Goal: Transaction & Acquisition: Purchase product/service

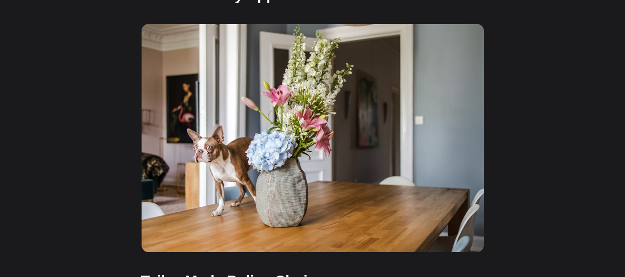
scroll to position [887, 0]
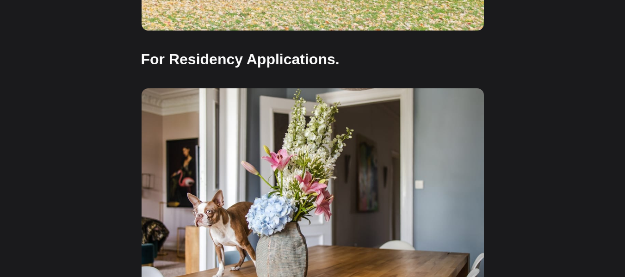
click at [217, 49] on h3 "For Residency Applications." at bounding box center [312, 59] width 342 height 21
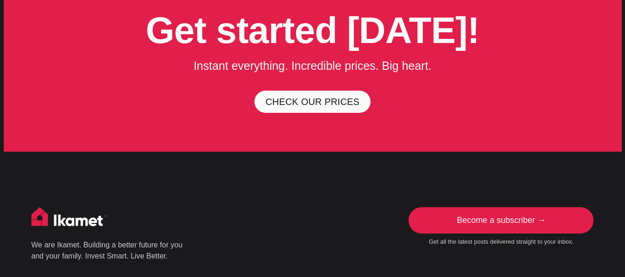
scroll to position [2504, 0]
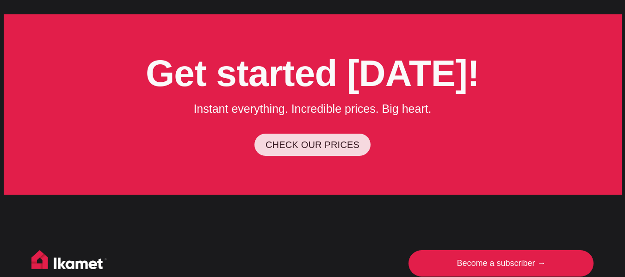
click at [329, 134] on link "CHECK OUR PRICES" at bounding box center [312, 145] width 116 height 22
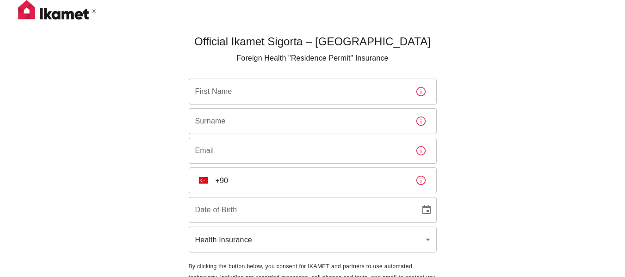
click at [299, 81] on input "First Name" at bounding box center [298, 92] width 219 height 26
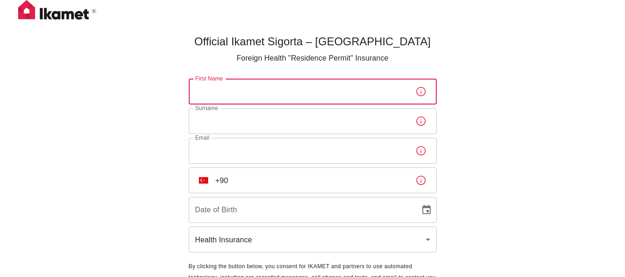
type input "Nour"
type input "Afiouni"
type input "[EMAIL_ADDRESS][DOMAIN_NAME]"
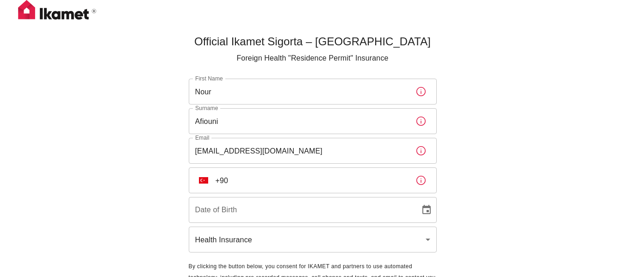
click at [476, 179] on div "Official Ikamet Sigorta – [DEMOGRAPHIC_DATA] Foreign Health "Residence Permit" …" at bounding box center [312, 169] width 625 height 338
click at [324, 176] on input "+90" at bounding box center [311, 180] width 192 height 26
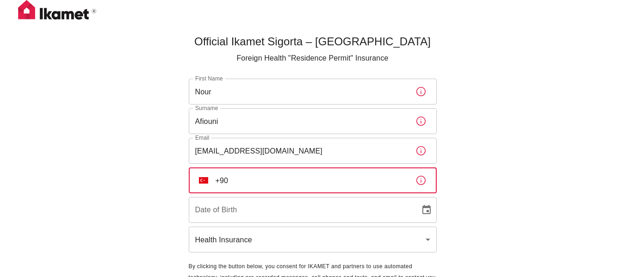
type input "[PHONE_NUMBER]"
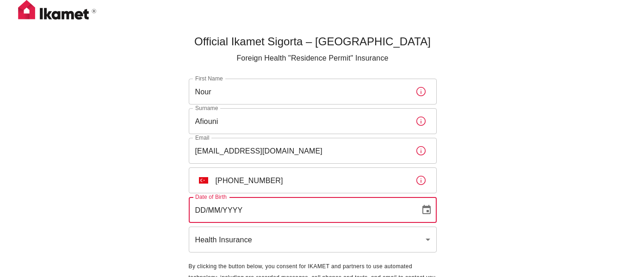
click at [294, 207] on input "DD/MM/YYYY" at bounding box center [301, 210] width 225 height 26
type input "30/08/1990"
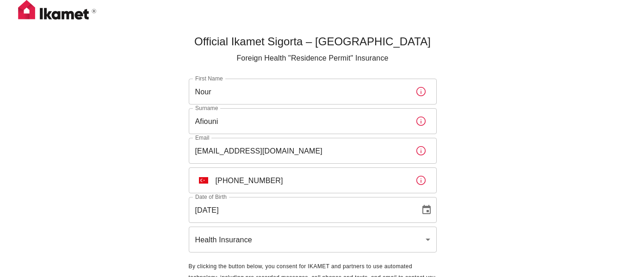
click at [565, 145] on div "Official Ikamet Sigorta – Turkey Foreign Health "Residence Permit" Insurance Fi…" at bounding box center [312, 169] width 625 height 338
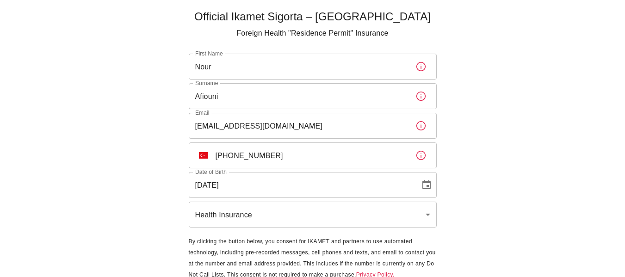
scroll to position [61, 0]
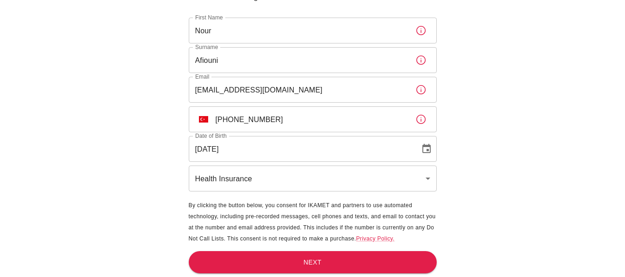
click at [325, 178] on body "Official Ikamet Sigorta – Turkey Foreign Health "Residence Permit" Insurance Fi…" at bounding box center [312, 108] width 625 height 338
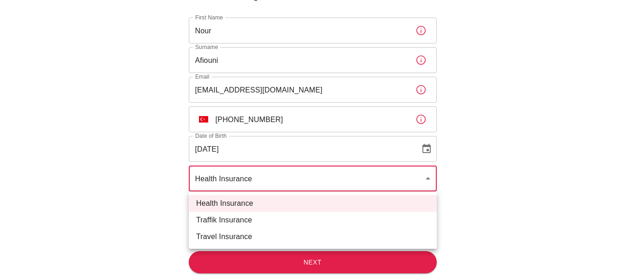
click at [294, 200] on li "Health Insurance" at bounding box center [313, 203] width 248 height 17
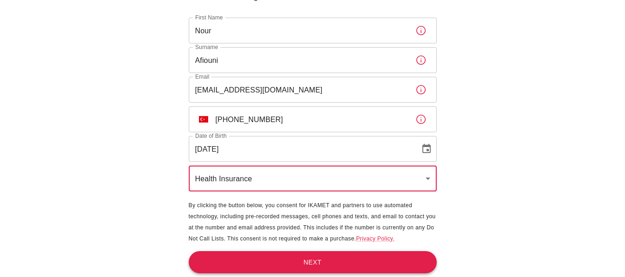
click at [350, 262] on button "Next" at bounding box center [313, 262] width 248 height 23
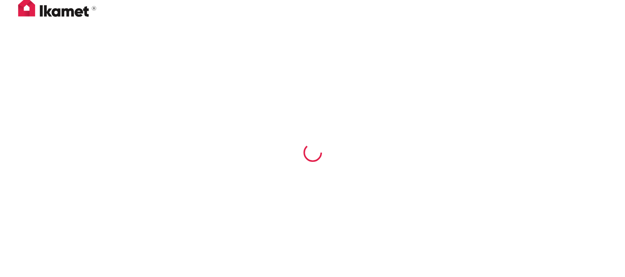
scroll to position [0, 0]
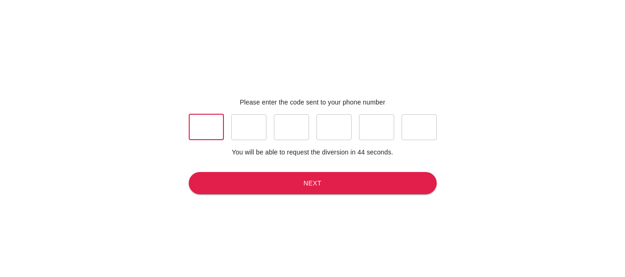
click at [199, 128] on input "text" at bounding box center [206, 127] width 35 height 26
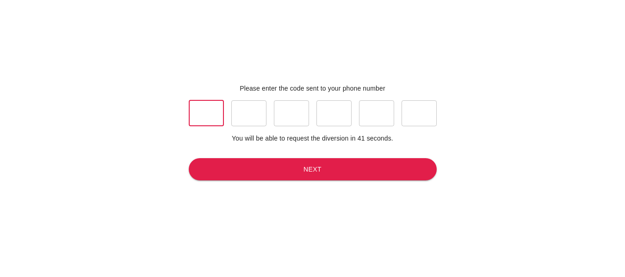
scroll to position [15, 0]
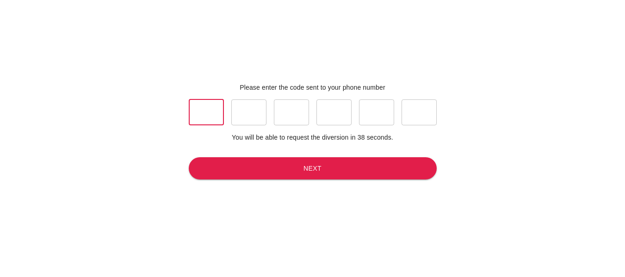
type input "9"
type input "4"
type input "9"
type input "0"
type input "3"
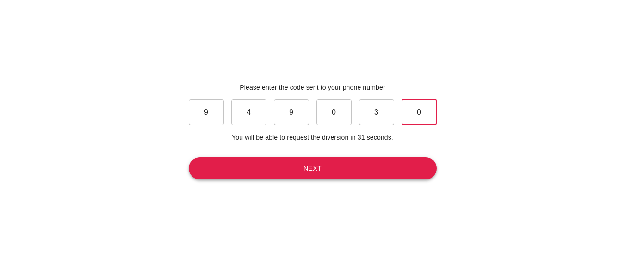
type input "0"
click at [262, 169] on button "Next" at bounding box center [313, 168] width 248 height 23
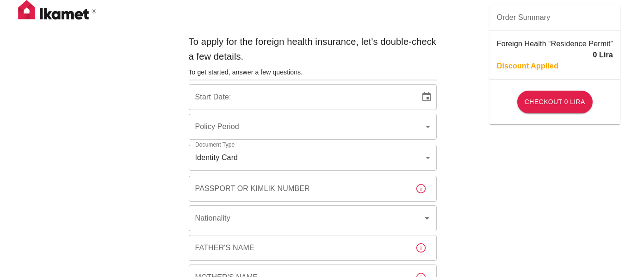
type input "b7343ef8-d55e-4554-96a8-76e30347e985"
type input "04/09/2025"
click at [427, 98] on icon "Choose date, selected date is Sep 4, 2025" at bounding box center [426, 96] width 8 height 9
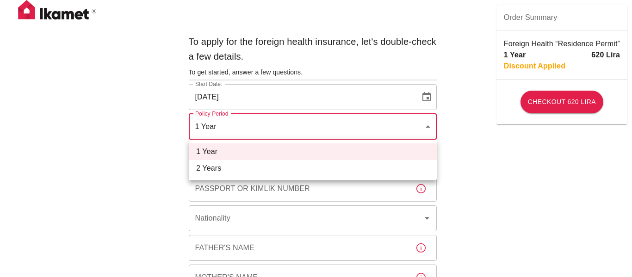
click at [345, 168] on li "2 Years" at bounding box center [313, 168] width 248 height 17
type input "572c7356-bd2e-44a0-a5fb-f98fe7448427"
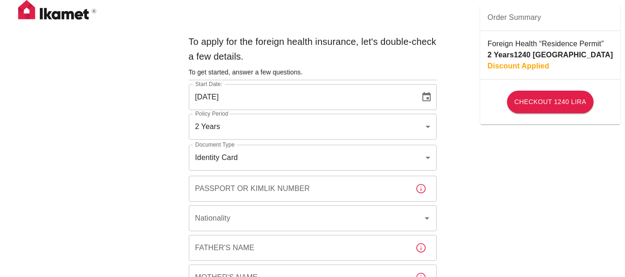
click at [312, 187] on input "Passport or Kimlik Number" at bounding box center [298, 189] width 219 height 26
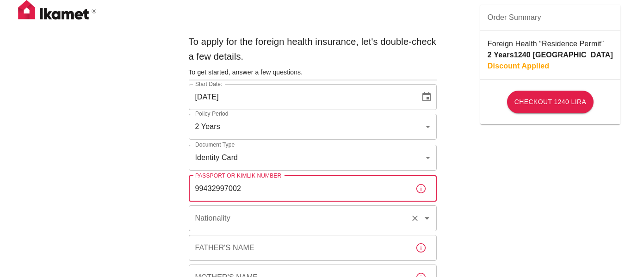
type input "99432997002"
click at [308, 220] on input "Nationality" at bounding box center [300, 218] width 214 height 18
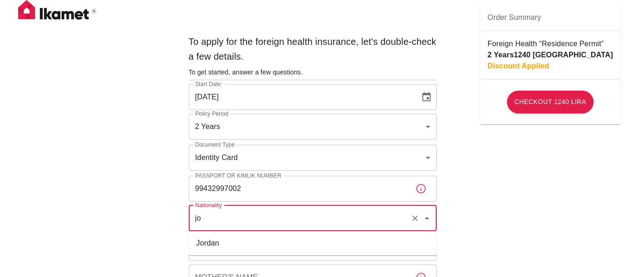
click at [313, 242] on li "Jordan" at bounding box center [313, 243] width 248 height 17
type input "Jordan"
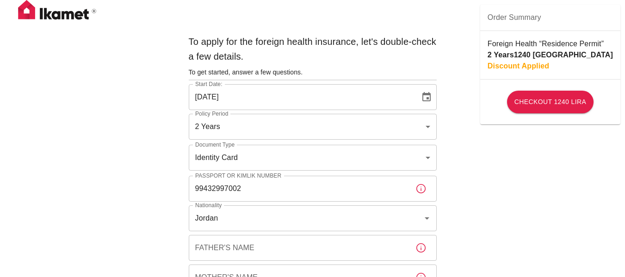
click at [424, 247] on icon "button" at bounding box center [420, 247] width 11 height 11
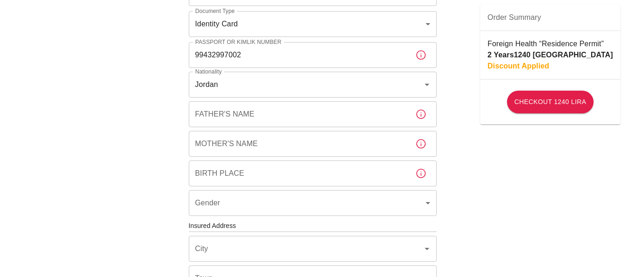
scroll to position [157, 0]
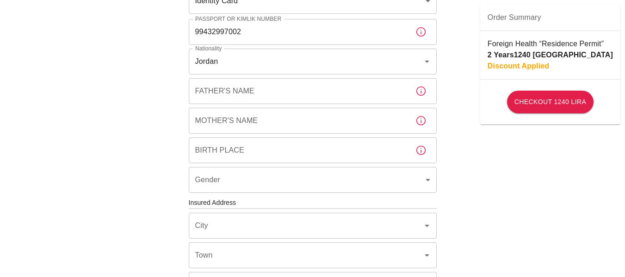
click at [219, 92] on input "Father's Name" at bounding box center [298, 91] width 219 height 26
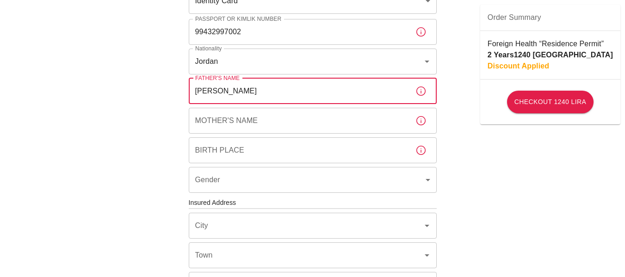
type input "majdi"
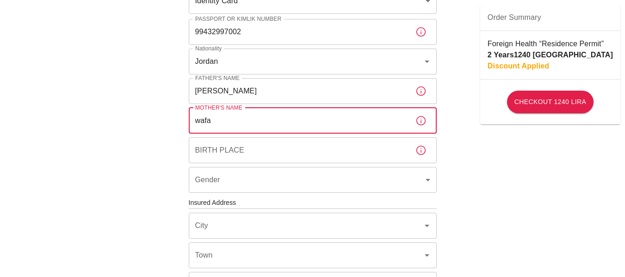
type input "wafa"
click at [267, 141] on input "Birth Place" at bounding box center [298, 150] width 219 height 26
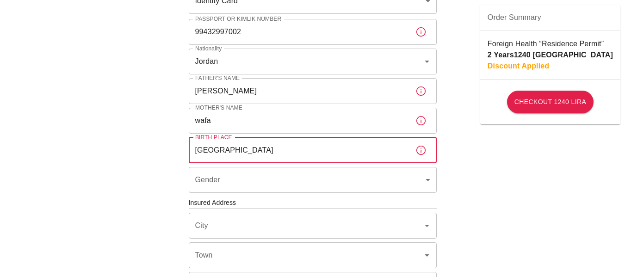
type input "amman"
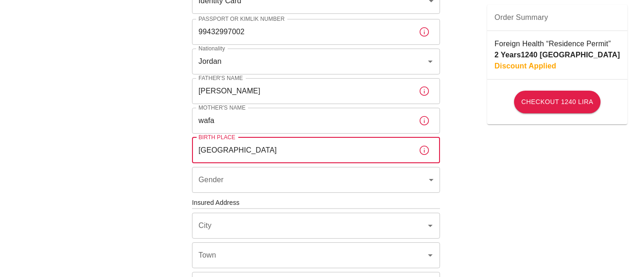
click at [268, 183] on body "To apply for the foreign health insurance, let's double-check a few details. To…" at bounding box center [316, 201] width 632 height 717
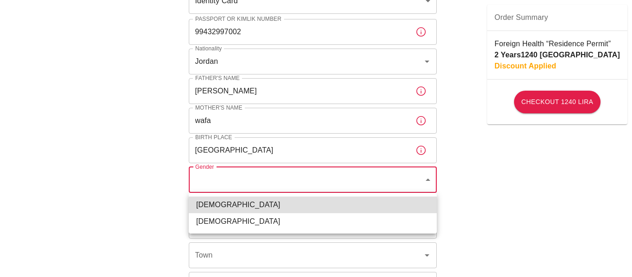
click at [206, 223] on li "Female" at bounding box center [313, 221] width 248 height 17
type input "female"
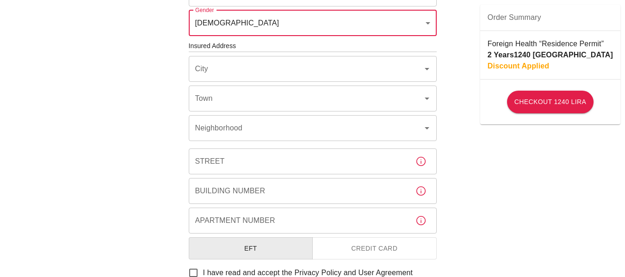
scroll to position [317, 0]
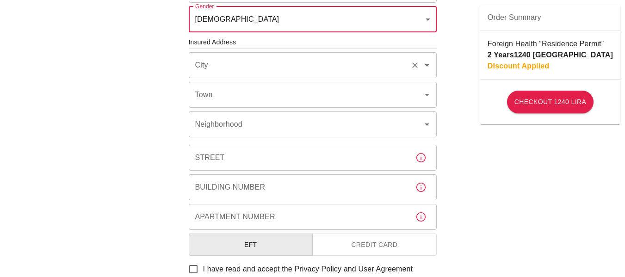
click at [245, 66] on input "City" at bounding box center [300, 65] width 214 height 18
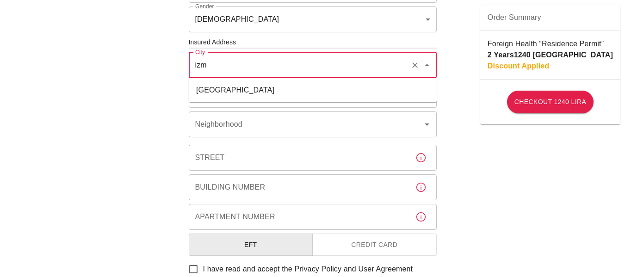
click at [222, 89] on li "İzmir" at bounding box center [313, 90] width 248 height 17
type input "İzmir"
click at [213, 97] on input "Town" at bounding box center [300, 95] width 214 height 18
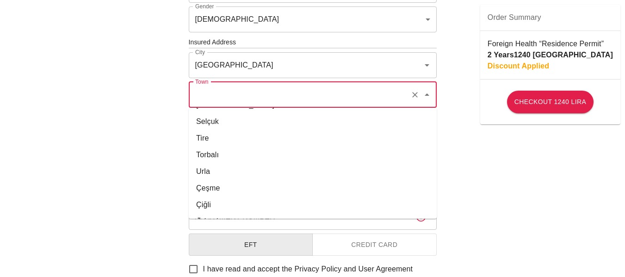
scroll to position [396, 0]
click at [233, 191] on li "Çiğli" at bounding box center [313, 190] width 248 height 17
type input "Çiğli"
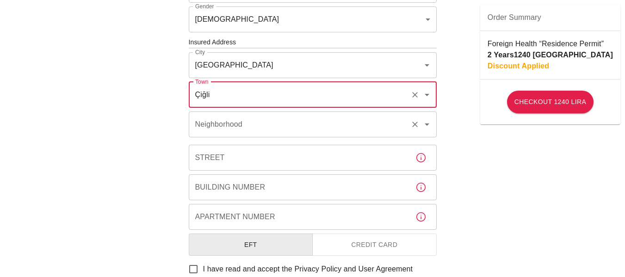
click at [230, 123] on div "Neighborhood Neighborhood" at bounding box center [313, 124] width 248 height 26
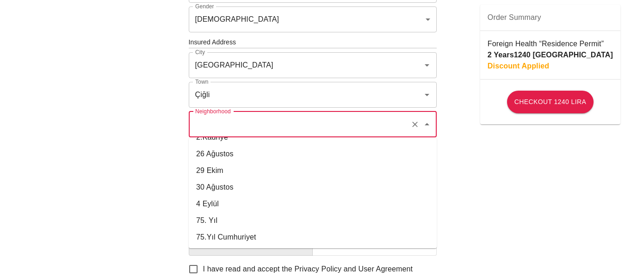
scroll to position [0, 0]
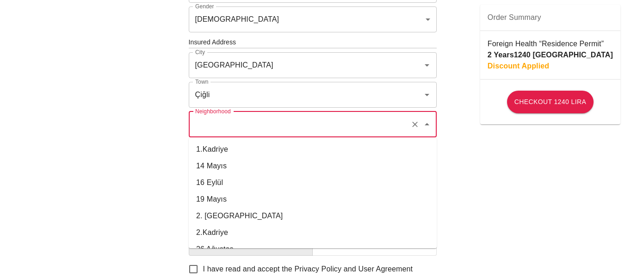
click at [251, 125] on input "Neighborhood" at bounding box center [300, 125] width 214 height 18
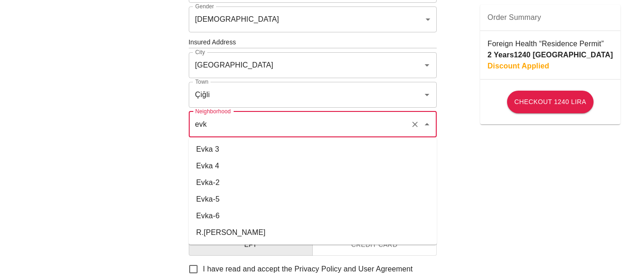
click at [217, 199] on li "Evka-5" at bounding box center [313, 199] width 248 height 17
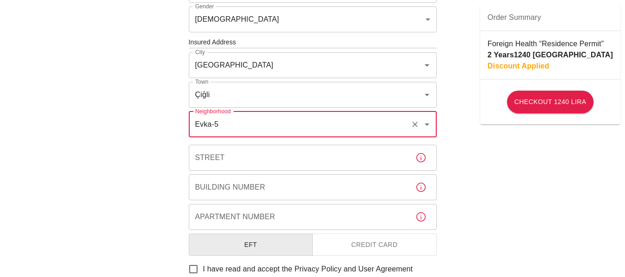
type input "Evka-5"
click at [267, 155] on input "Street" at bounding box center [298, 158] width 219 height 26
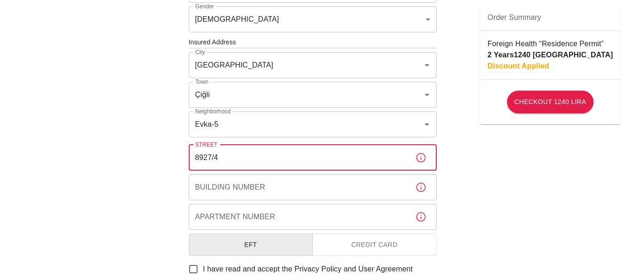
type input "8927/4"
click at [281, 189] on input "Building Number" at bounding box center [298, 187] width 219 height 26
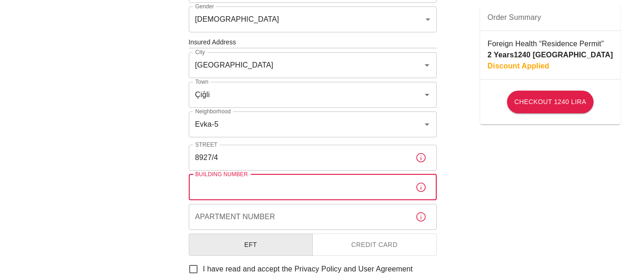
type input "/"
type input "8"
click at [242, 217] on input "Apartment Number" at bounding box center [298, 217] width 219 height 26
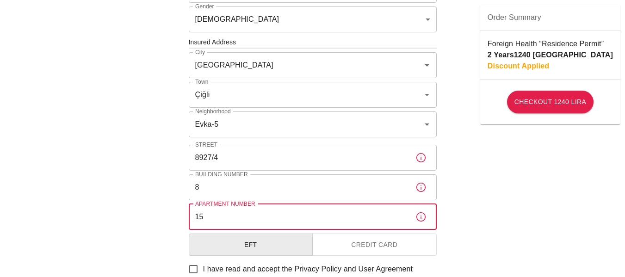
type input "15"
click at [567, 234] on div "To apply for the foreign health insurance, let's double-check a few details. To…" at bounding box center [312, 41] width 625 height 717
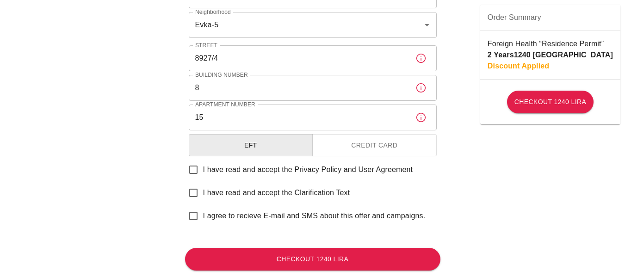
scroll to position [427, 0]
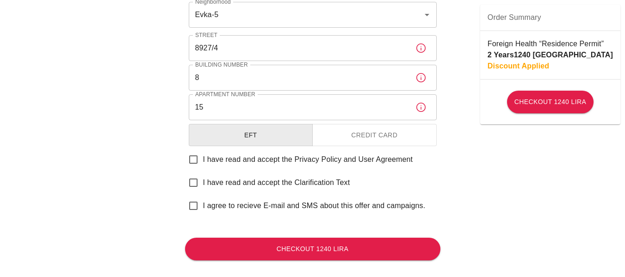
click at [196, 158] on input "I have read and accept the Privacy Policy and User Agreement" at bounding box center [193, 159] width 19 height 19
checkbox input "true"
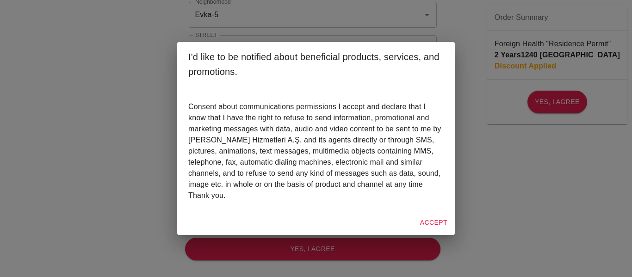
click at [436, 221] on button "Accept" at bounding box center [433, 222] width 35 height 17
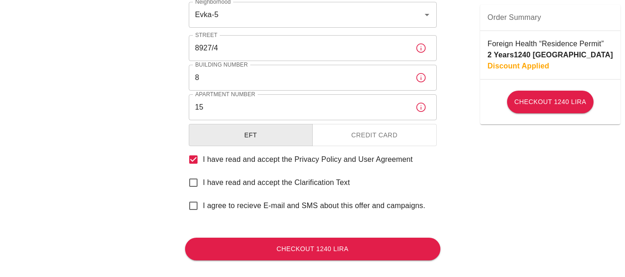
click at [193, 184] on input "I have read and accept the Clarification Text" at bounding box center [193, 182] width 19 height 19
checkbox input "true"
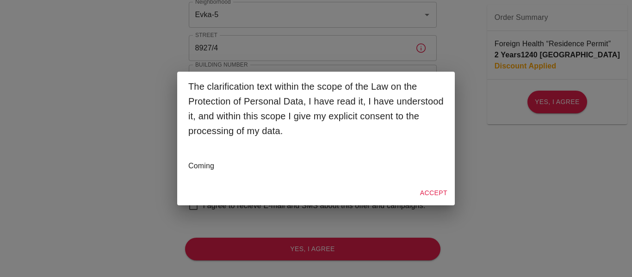
click at [427, 193] on button "Accept" at bounding box center [433, 192] width 35 height 17
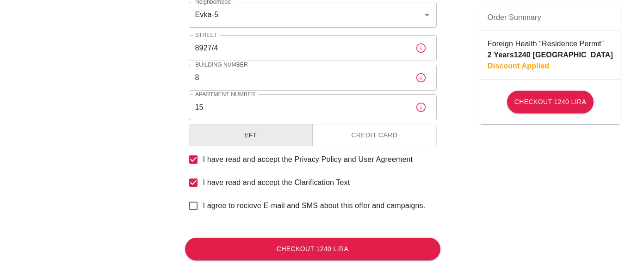
click at [365, 132] on button "Credit Card" at bounding box center [374, 135] width 124 height 23
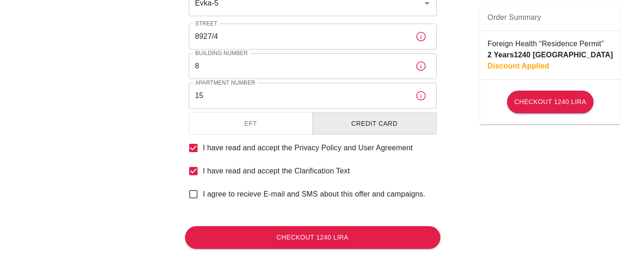
scroll to position [440, 0]
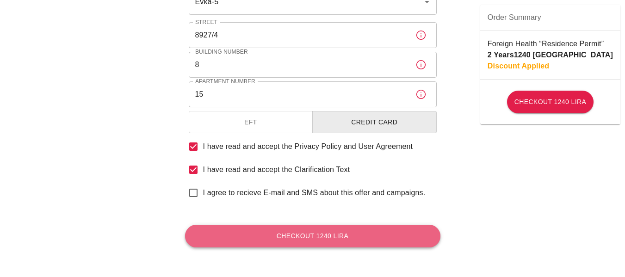
click at [301, 237] on button "Checkout 1240 Lira" at bounding box center [312, 236] width 255 height 23
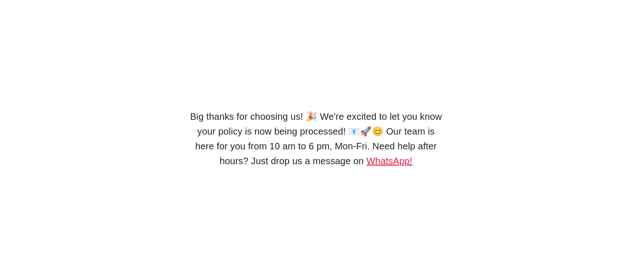
click at [391, 166] on link "WhatsApp!" at bounding box center [389, 161] width 46 height 10
click at [631, 117] on div "Big thanks for choosing us! 🎉 We're excited to let you know your policy is now …" at bounding box center [316, 138] width 632 height 277
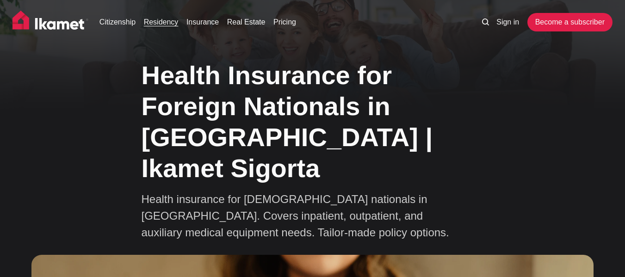
click at [167, 22] on link "Residency" at bounding box center [161, 22] width 35 height 11
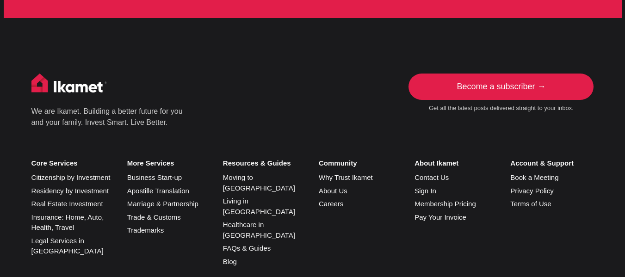
scroll to position [2675, 0]
